Goal: Task Accomplishment & Management: Complete application form

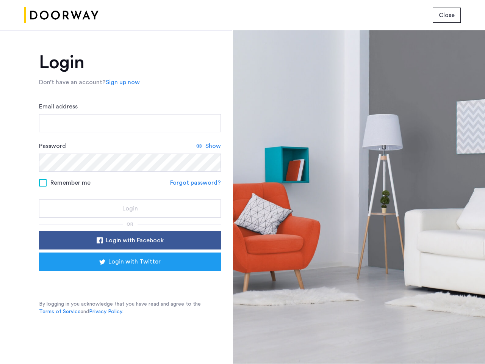
click at [447, 15] on span "Close" at bounding box center [447, 15] width 16 height 9
click at [121, 82] on link "Sign up now" at bounding box center [123, 82] width 34 height 9
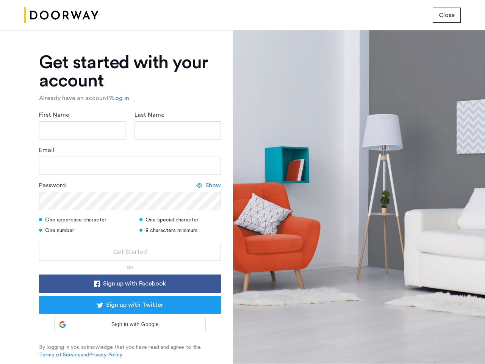
click at [209, 146] on div "Email" at bounding box center [130, 160] width 182 height 29
click at [197, 183] on icon at bounding box center [199, 185] width 6 height 6
click at [130, 240] on form "First Name Last Name Email Password Show One uppercase character One special ch…" at bounding box center [130, 185] width 182 height 150
click at [130, 262] on div "Get started with your account Already have an account? Log in First Name Last N…" at bounding box center [130, 205] width 182 height 305
